Goal: Find specific page/section: Find specific page/section

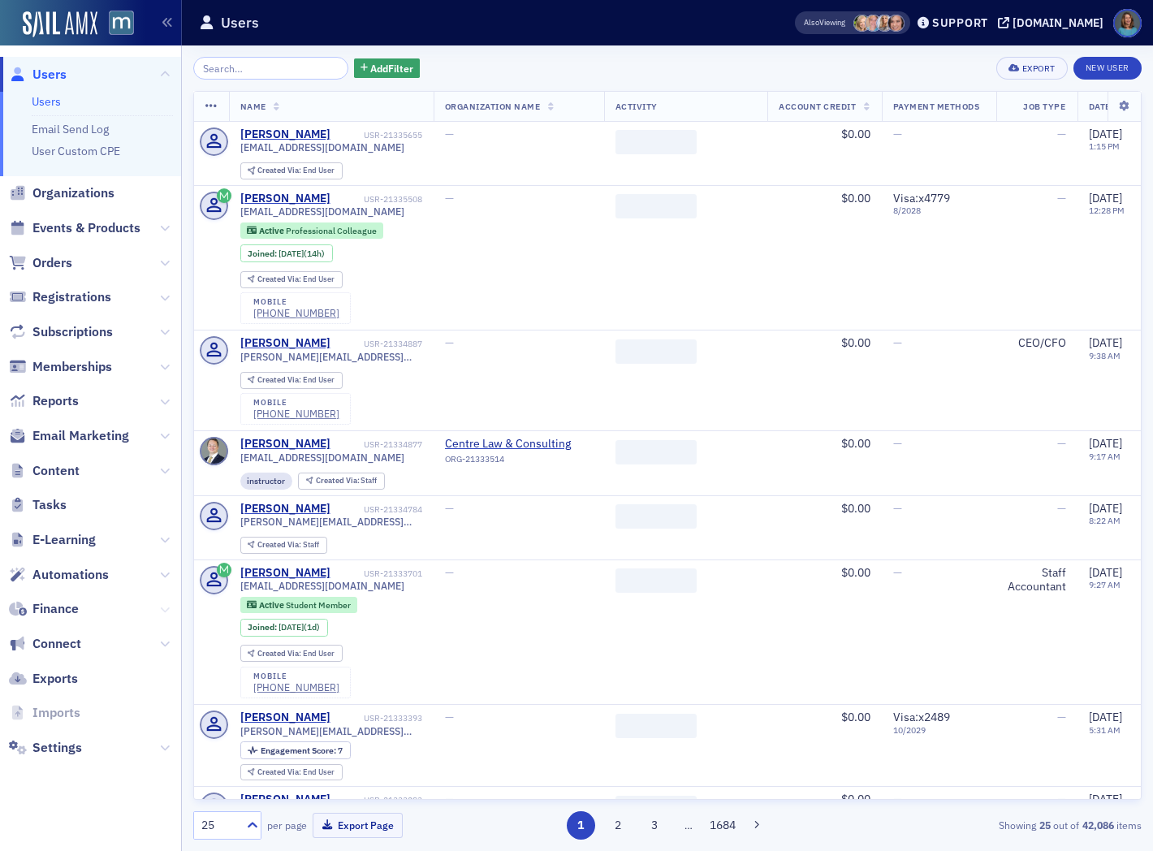
click at [166, 612] on icon at bounding box center [165, 610] width 10 height 10
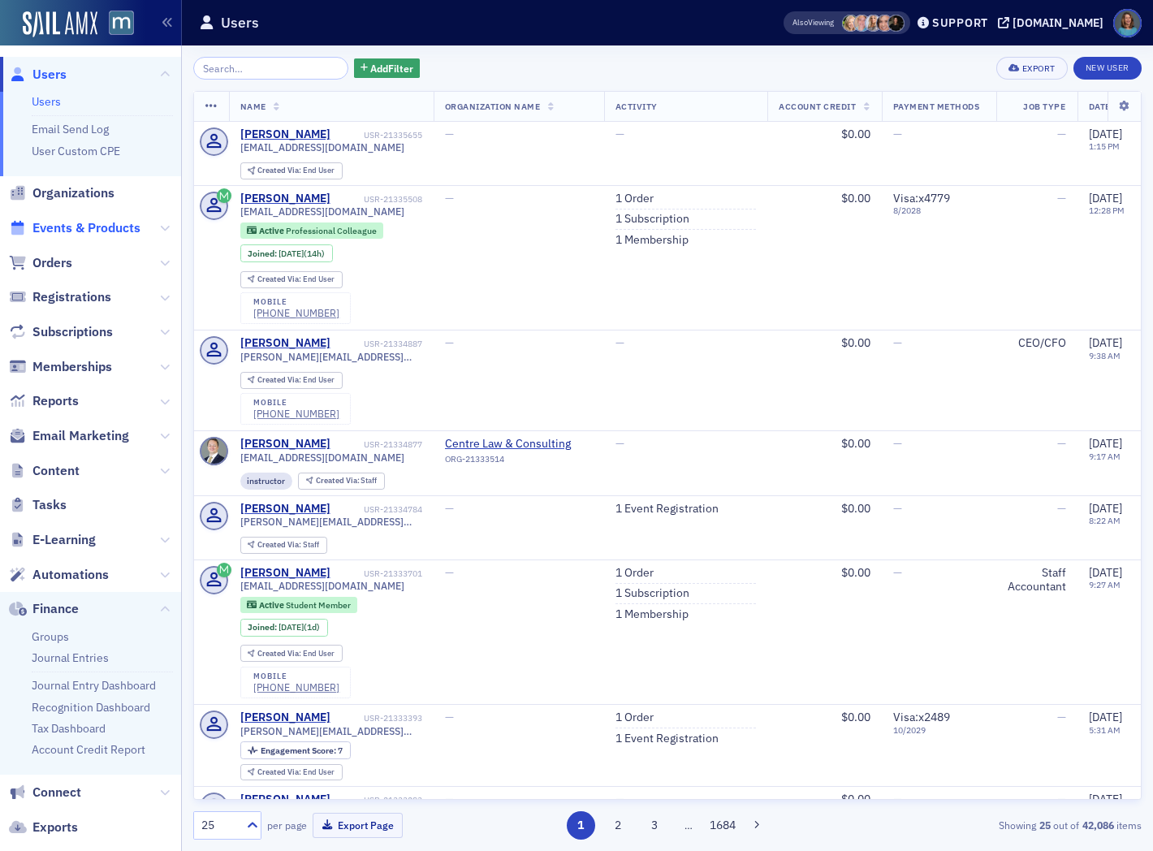
click at [38, 227] on span "Events & Products" at bounding box center [86, 228] width 108 height 18
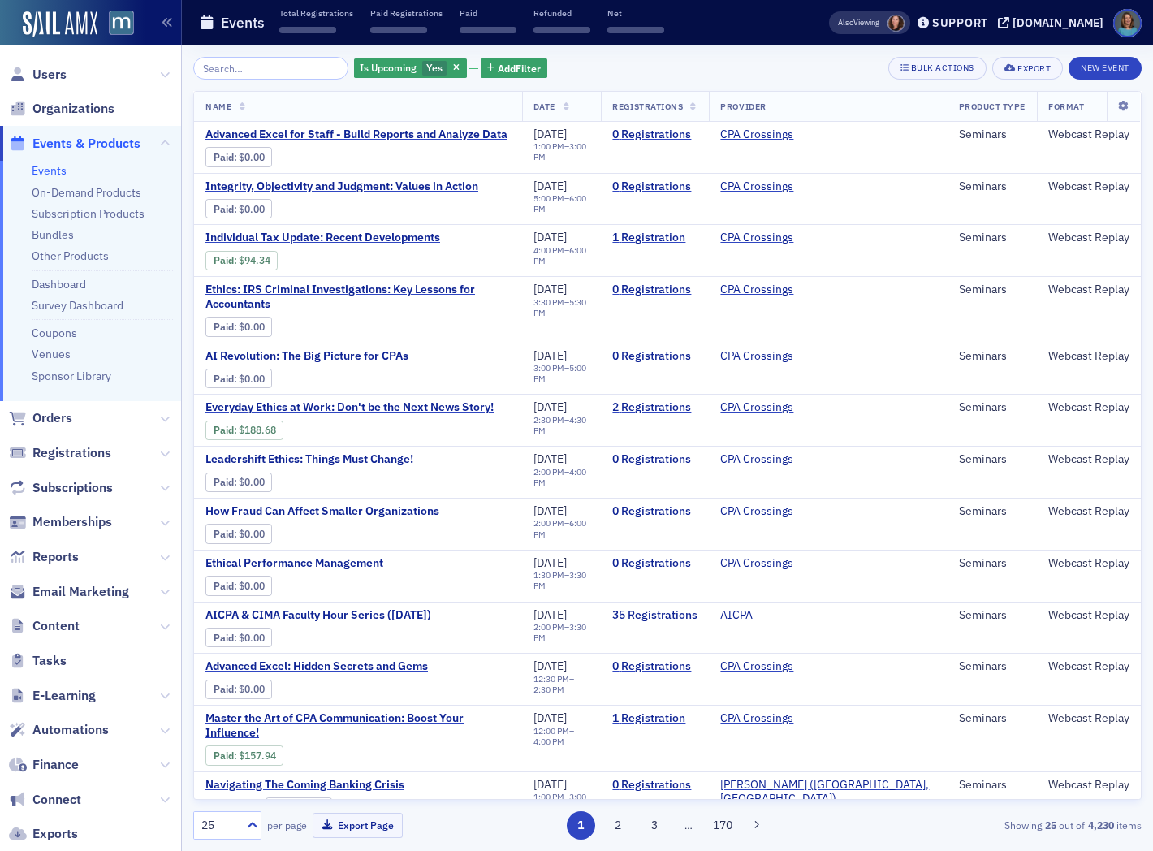
click at [224, 60] on input "search" at bounding box center [270, 68] width 155 height 23
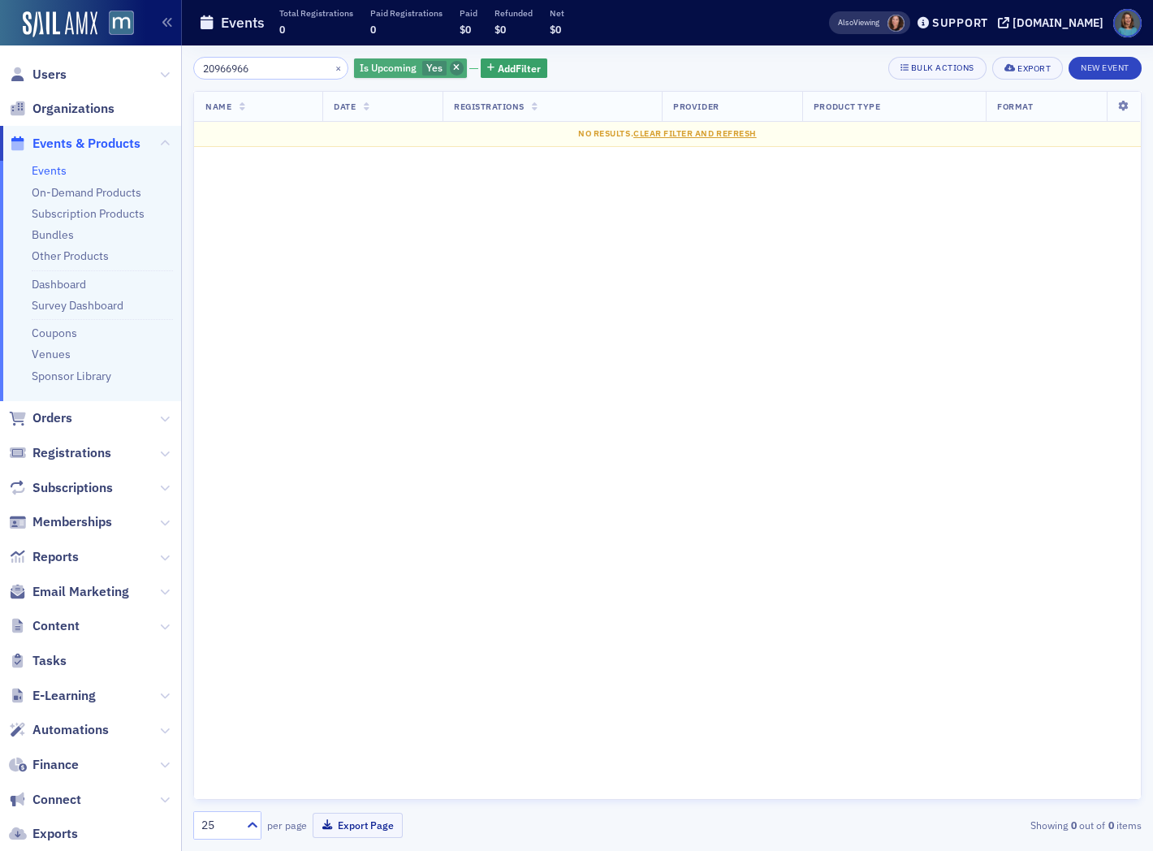
type input "20966966"
click at [453, 67] on icon "button" at bounding box center [456, 68] width 6 height 9
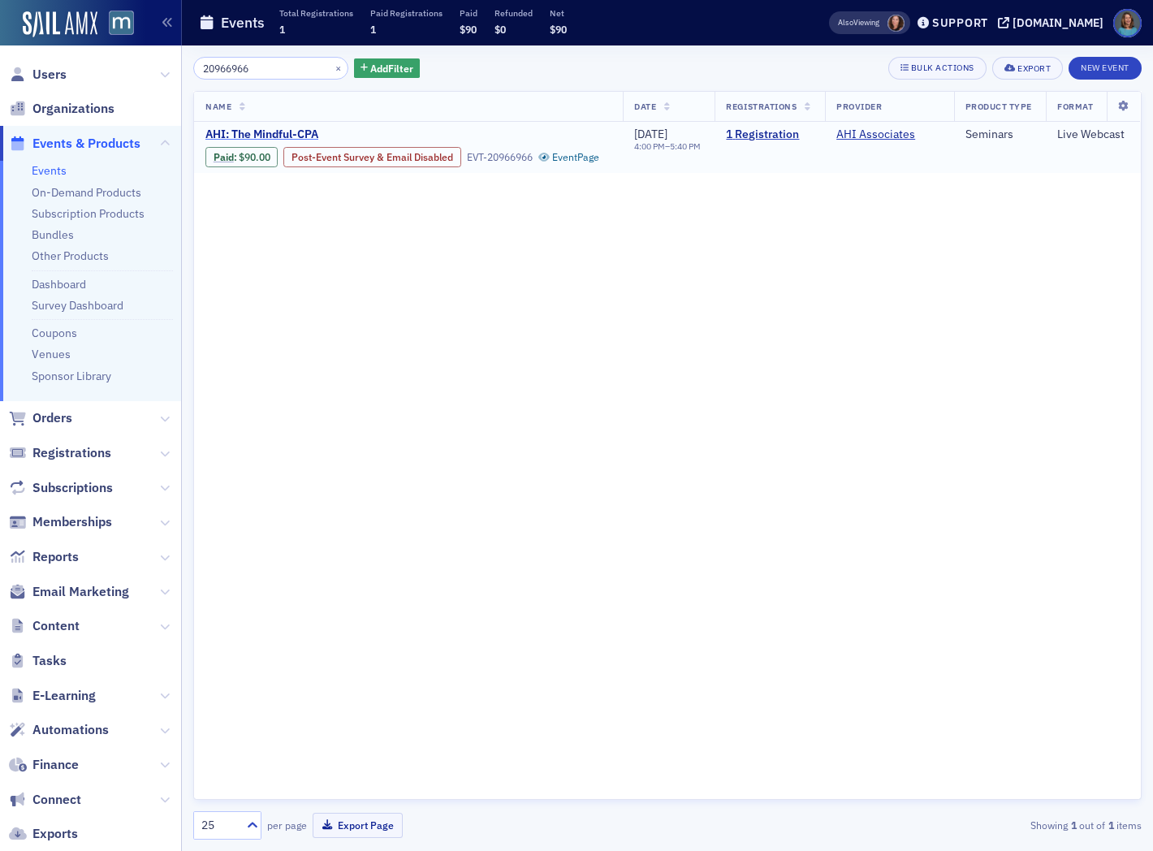
click at [312, 140] on span "AHI: The Mindful-CPA" at bounding box center [341, 135] width 273 height 15
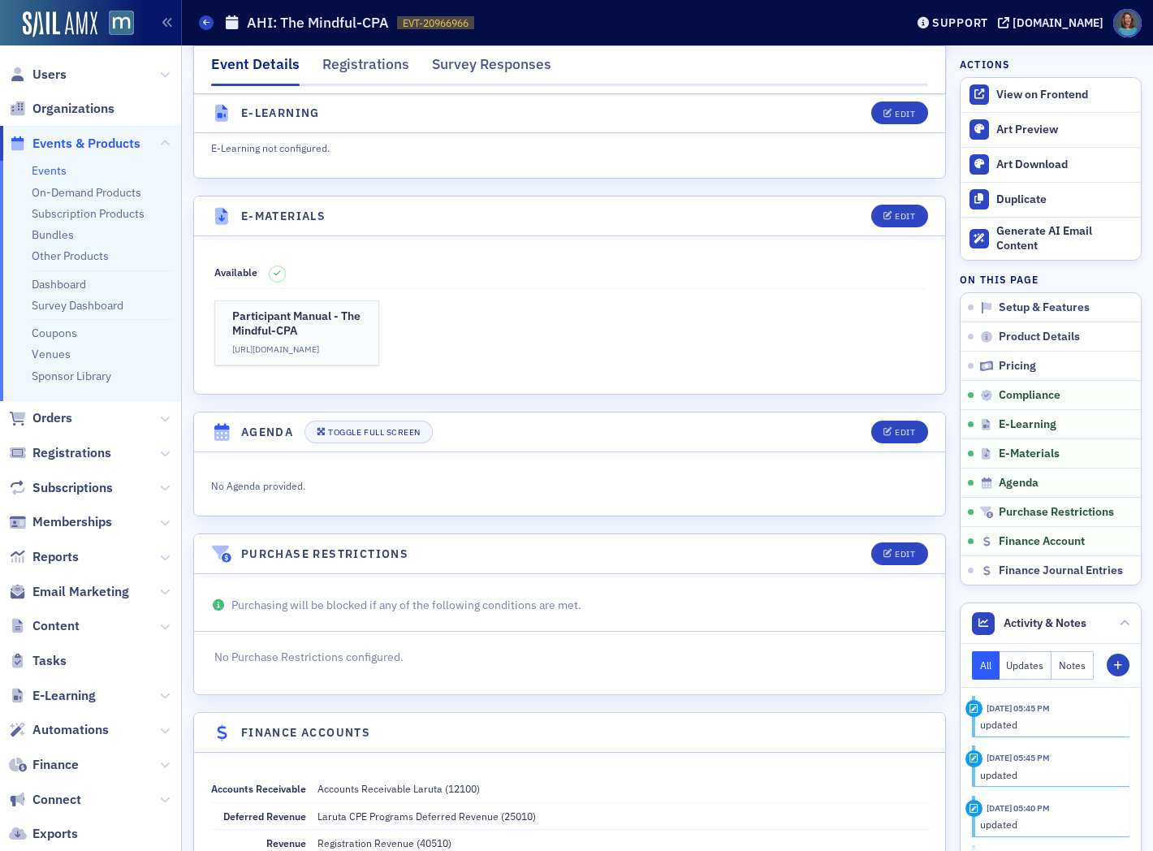
scroll to position [2593, 0]
